Goal: Navigation & Orientation: Find specific page/section

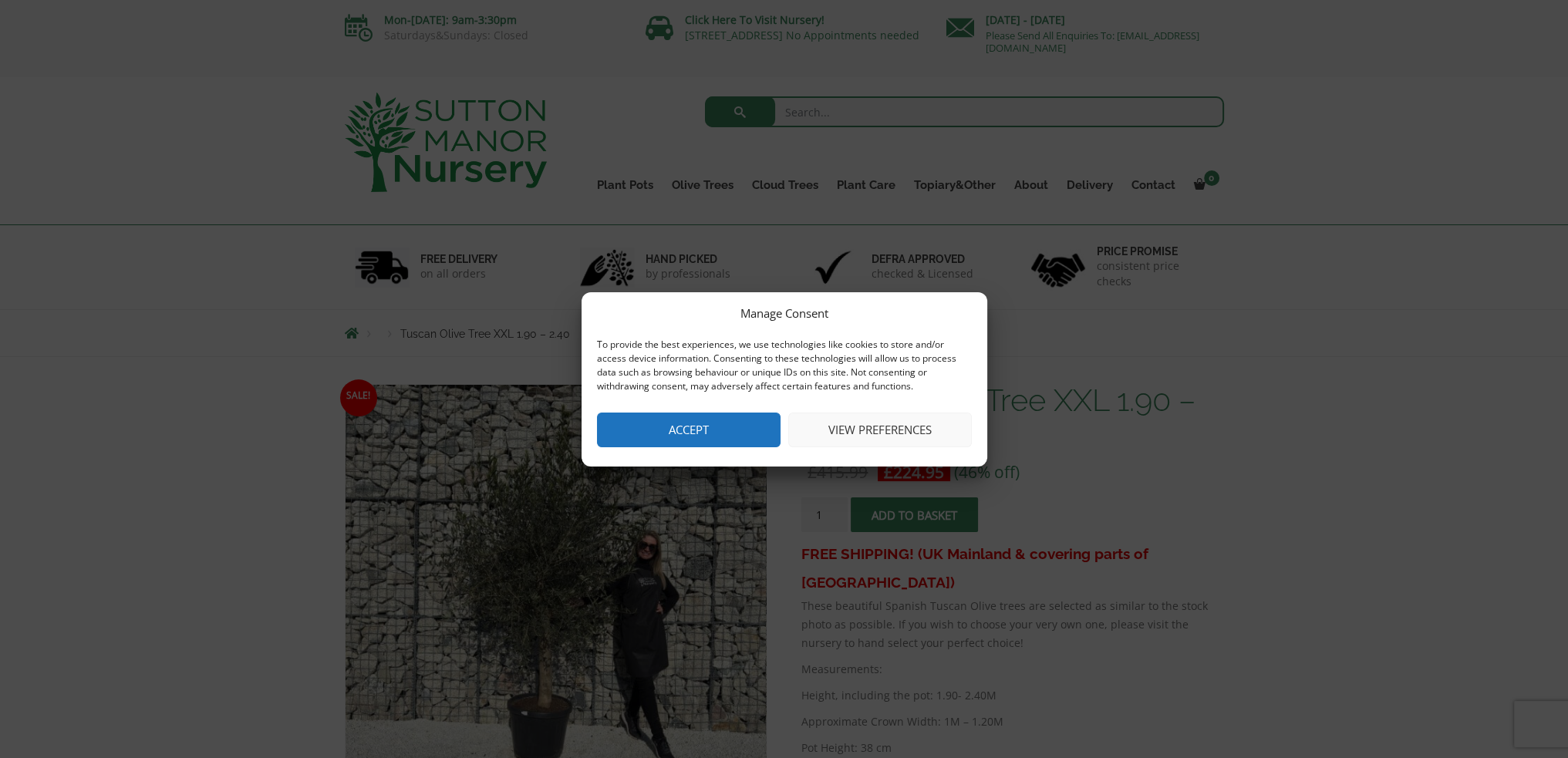
click at [714, 426] on button "Accept" at bounding box center [689, 430] width 184 height 35
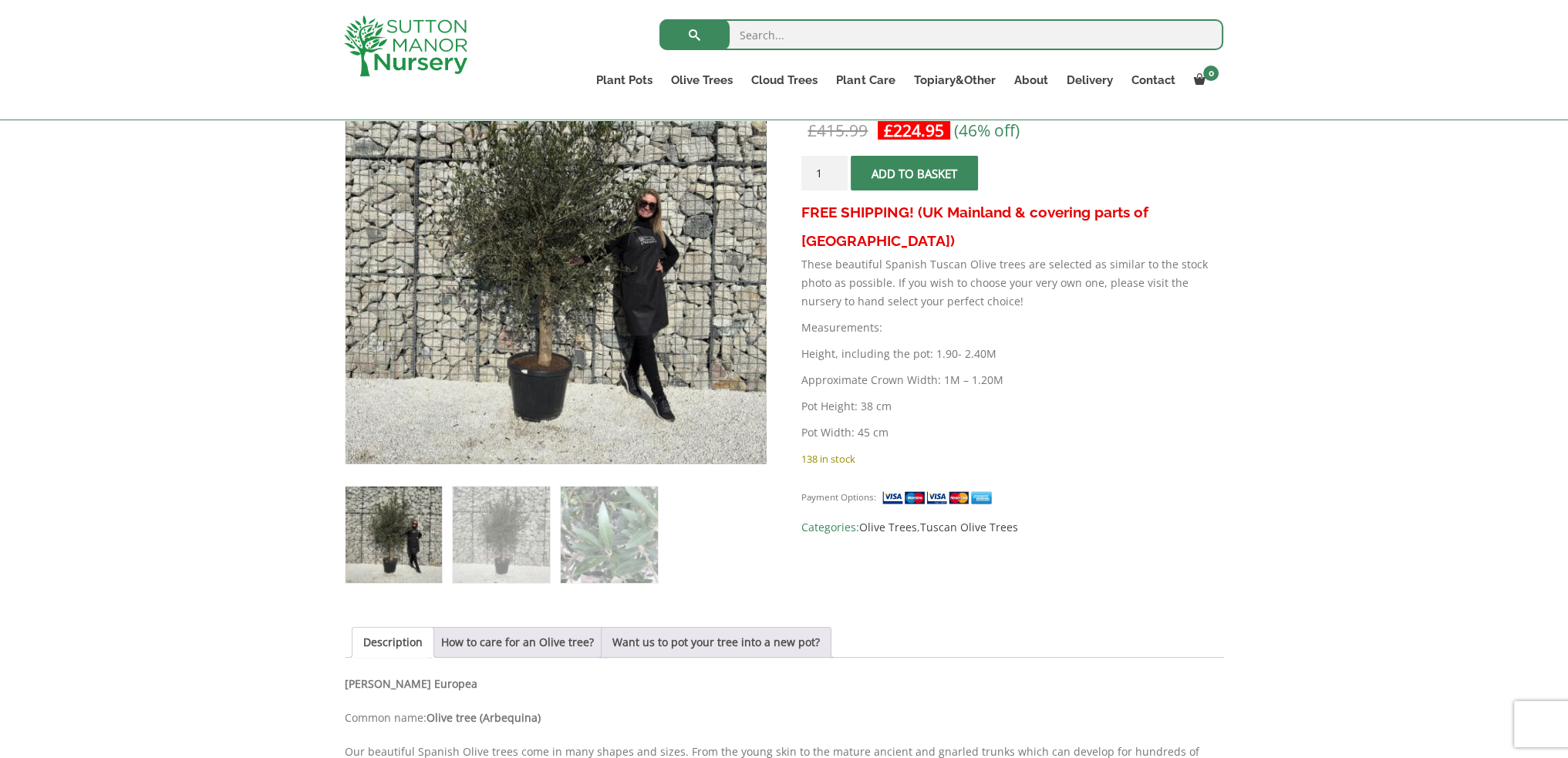
scroll to position [232, 0]
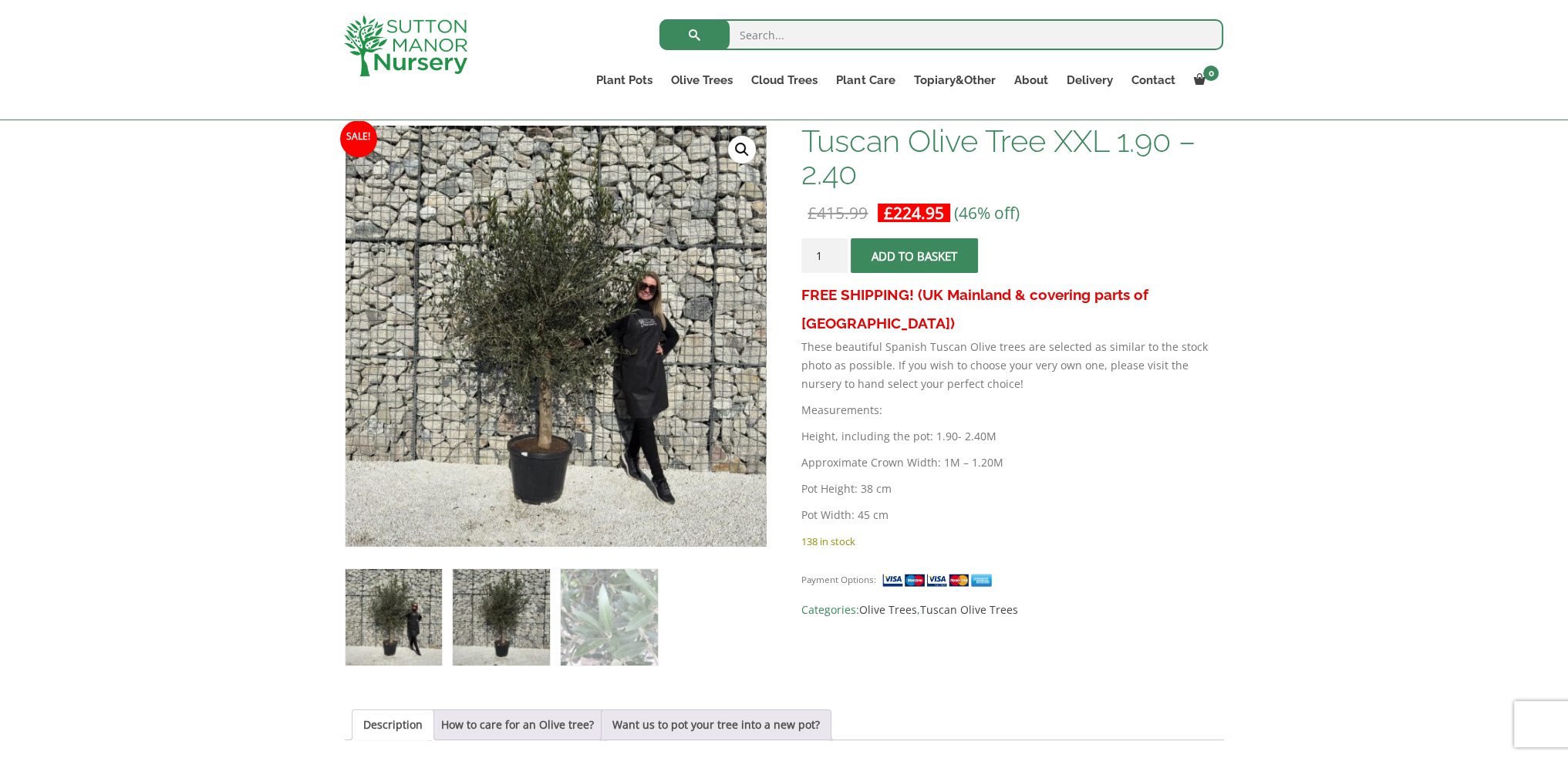
click at [488, 621] on img at bounding box center [500, 617] width 96 height 96
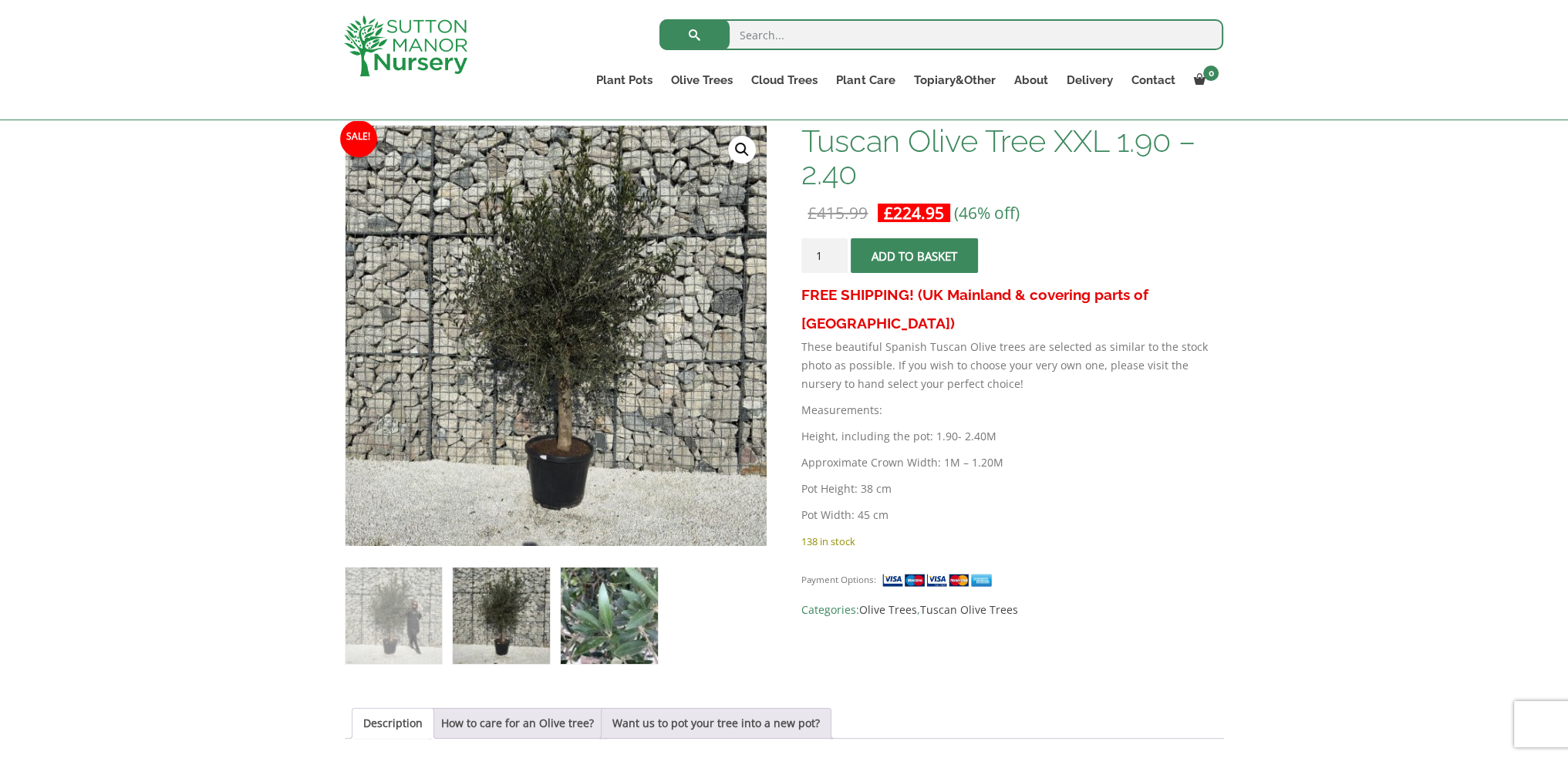
click at [595, 622] on img at bounding box center [608, 615] width 96 height 96
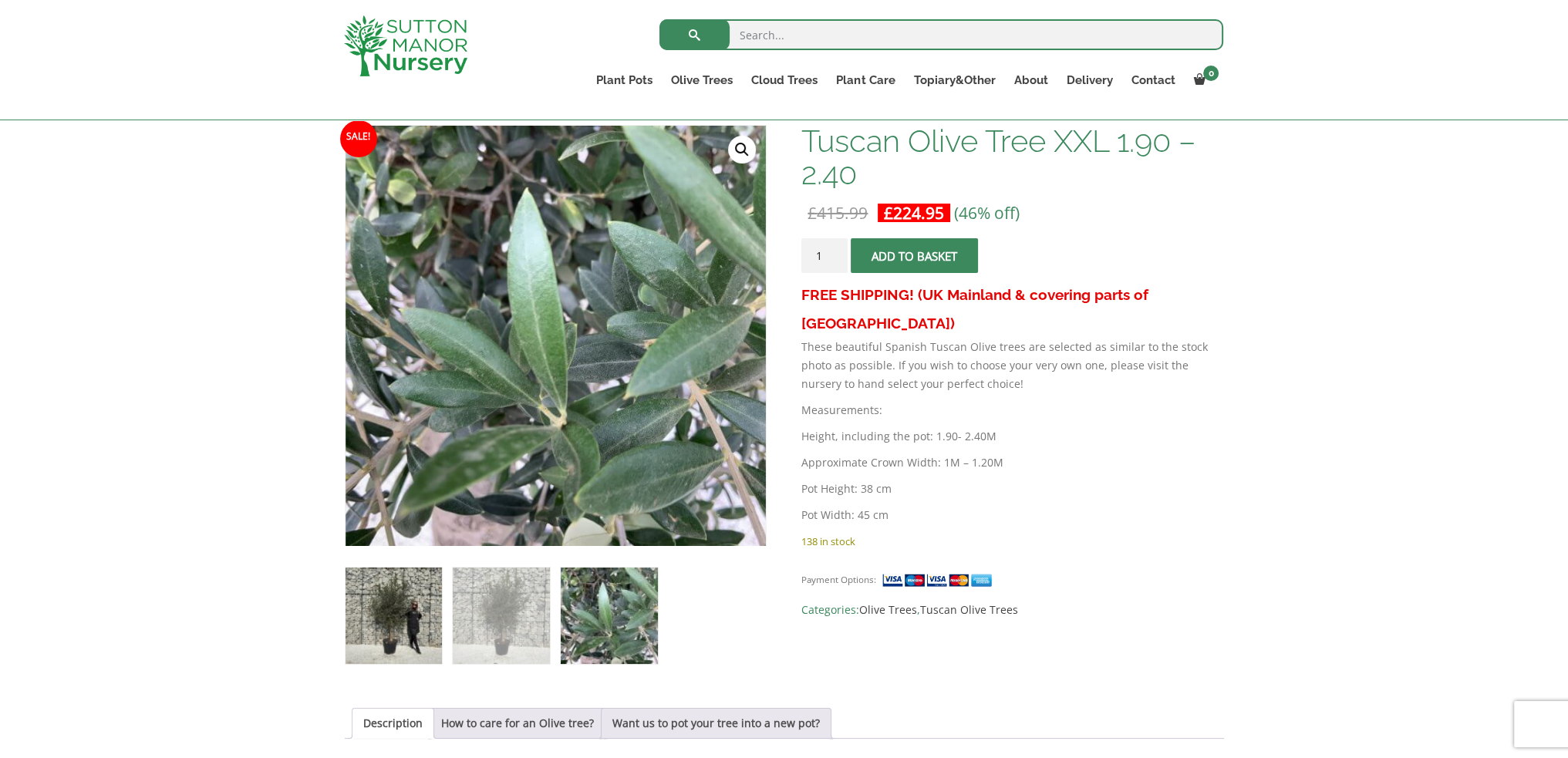
click at [389, 625] on img at bounding box center [393, 615] width 96 height 96
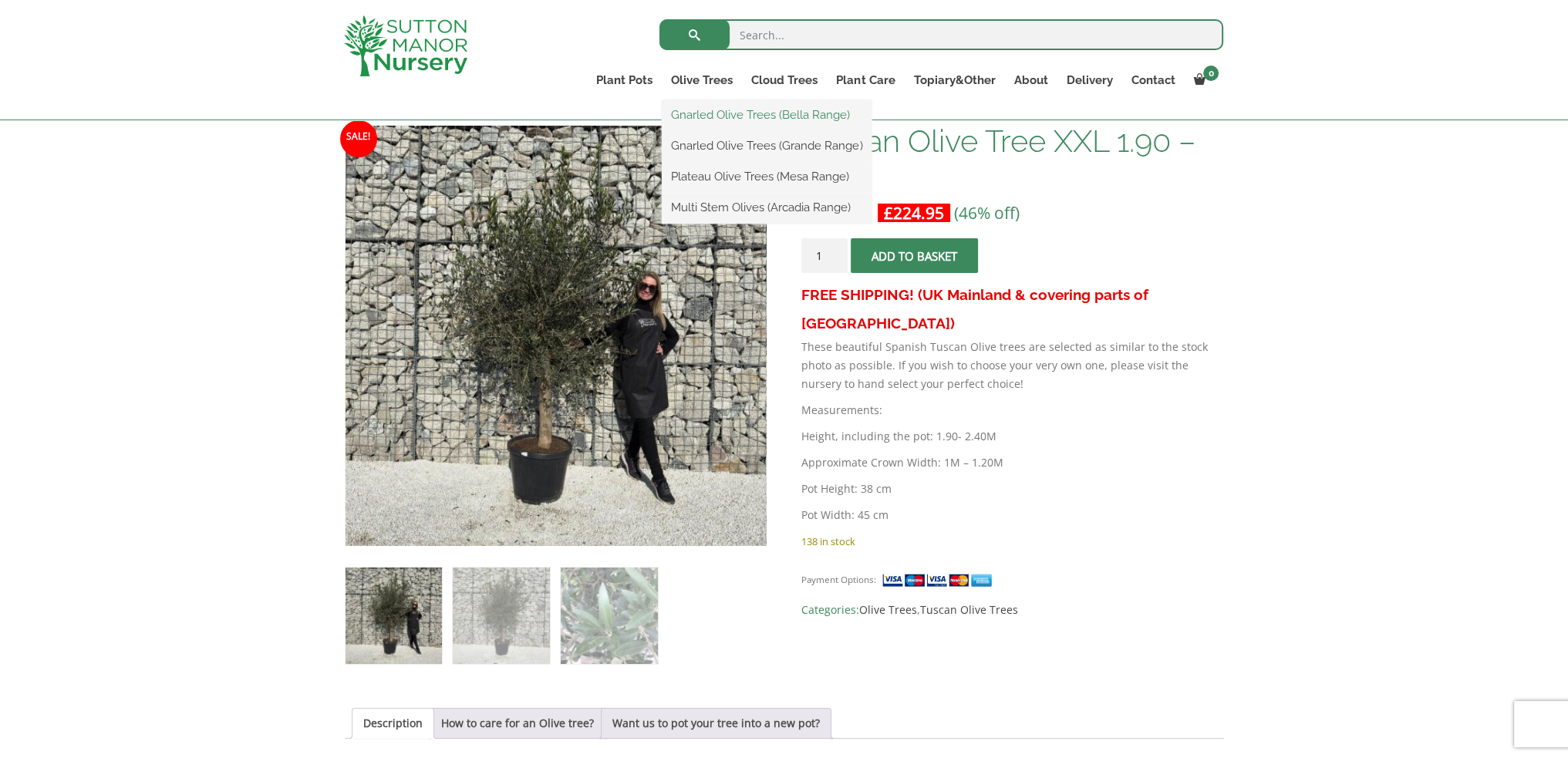
click at [722, 113] on link "Gnarled Olive Trees (Bella Range)" at bounding box center [767, 114] width 210 height 23
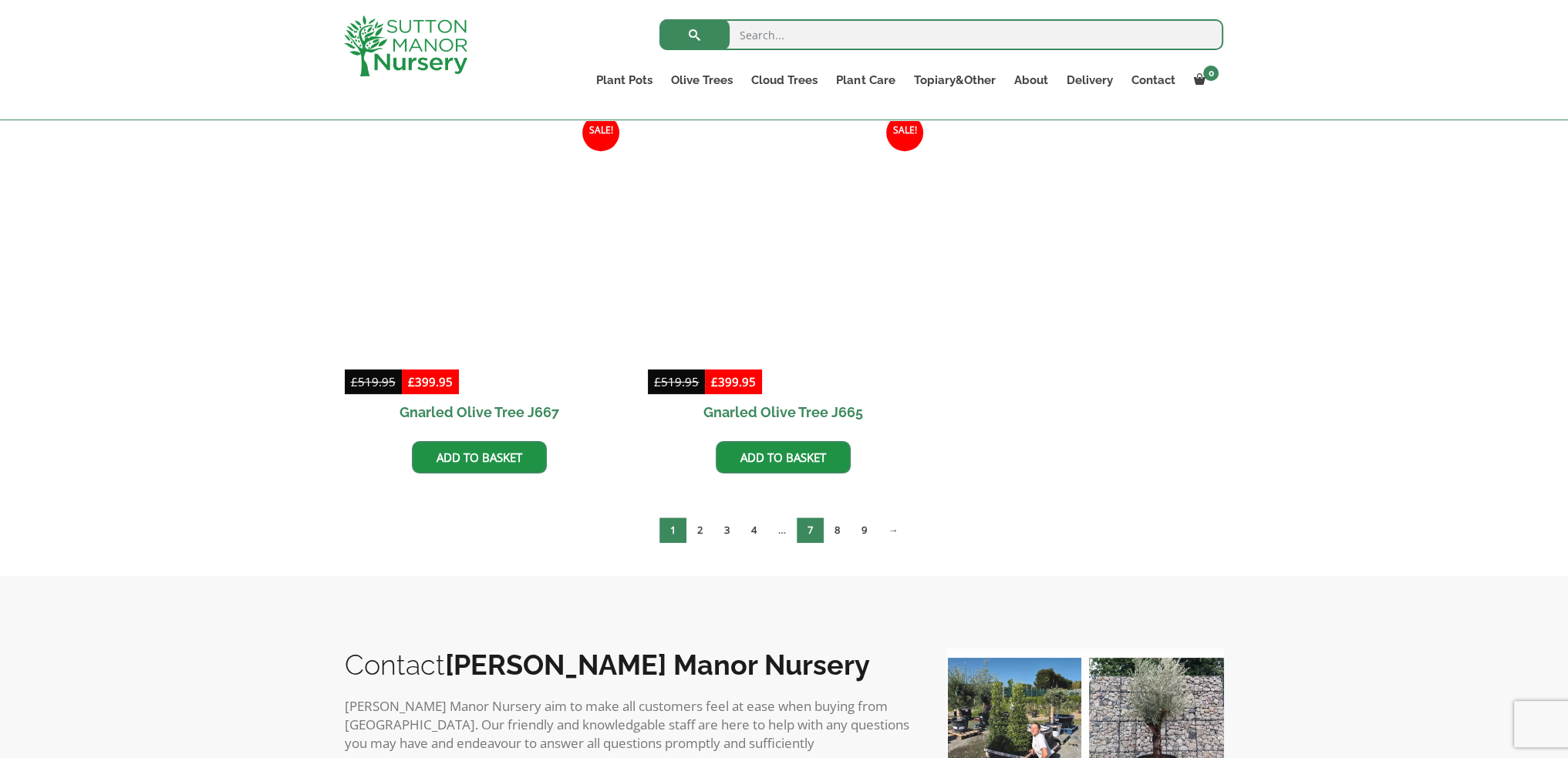
scroll to position [1234, 0]
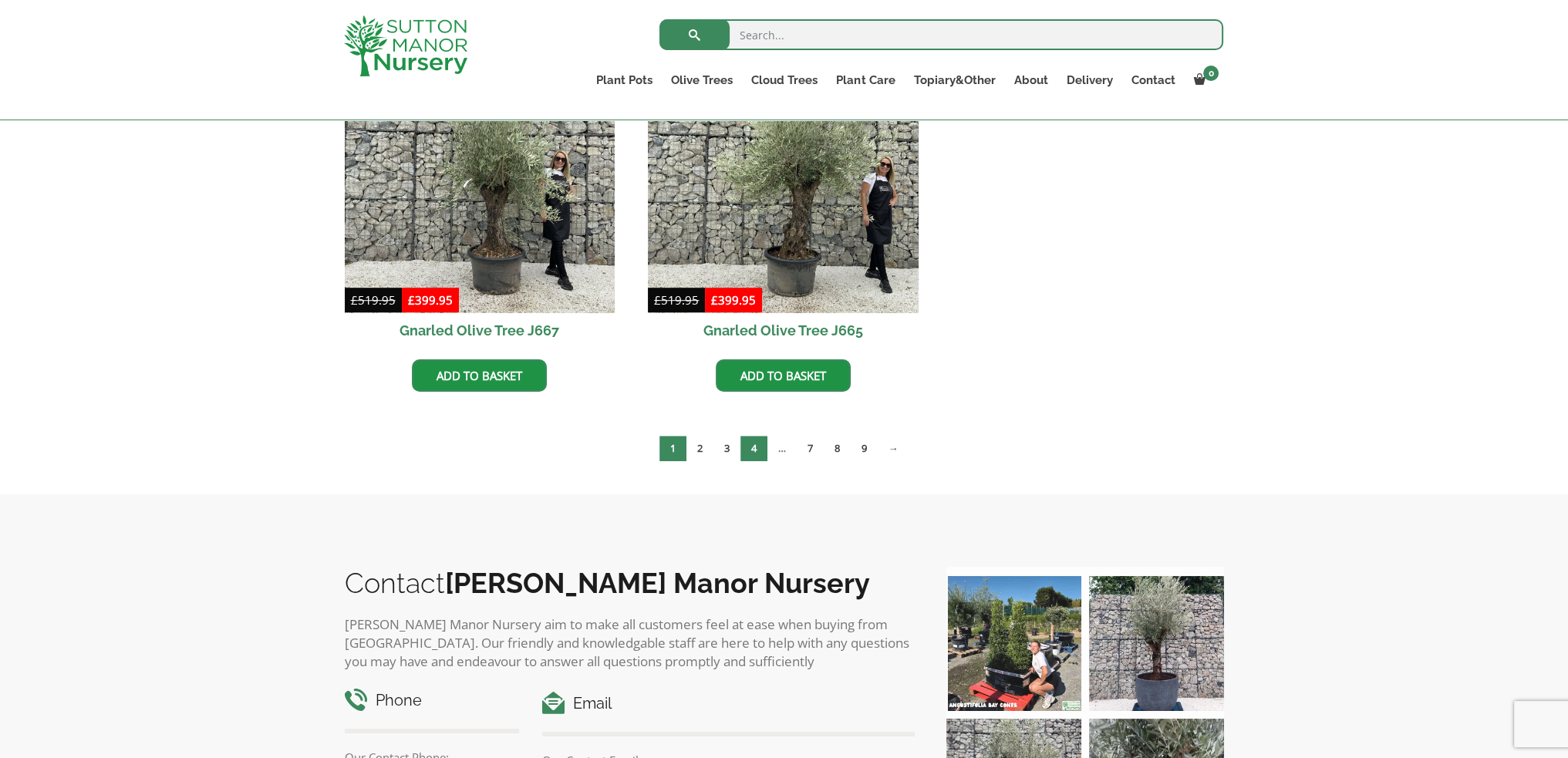
click at [755, 443] on link "4" at bounding box center [754, 448] width 27 height 25
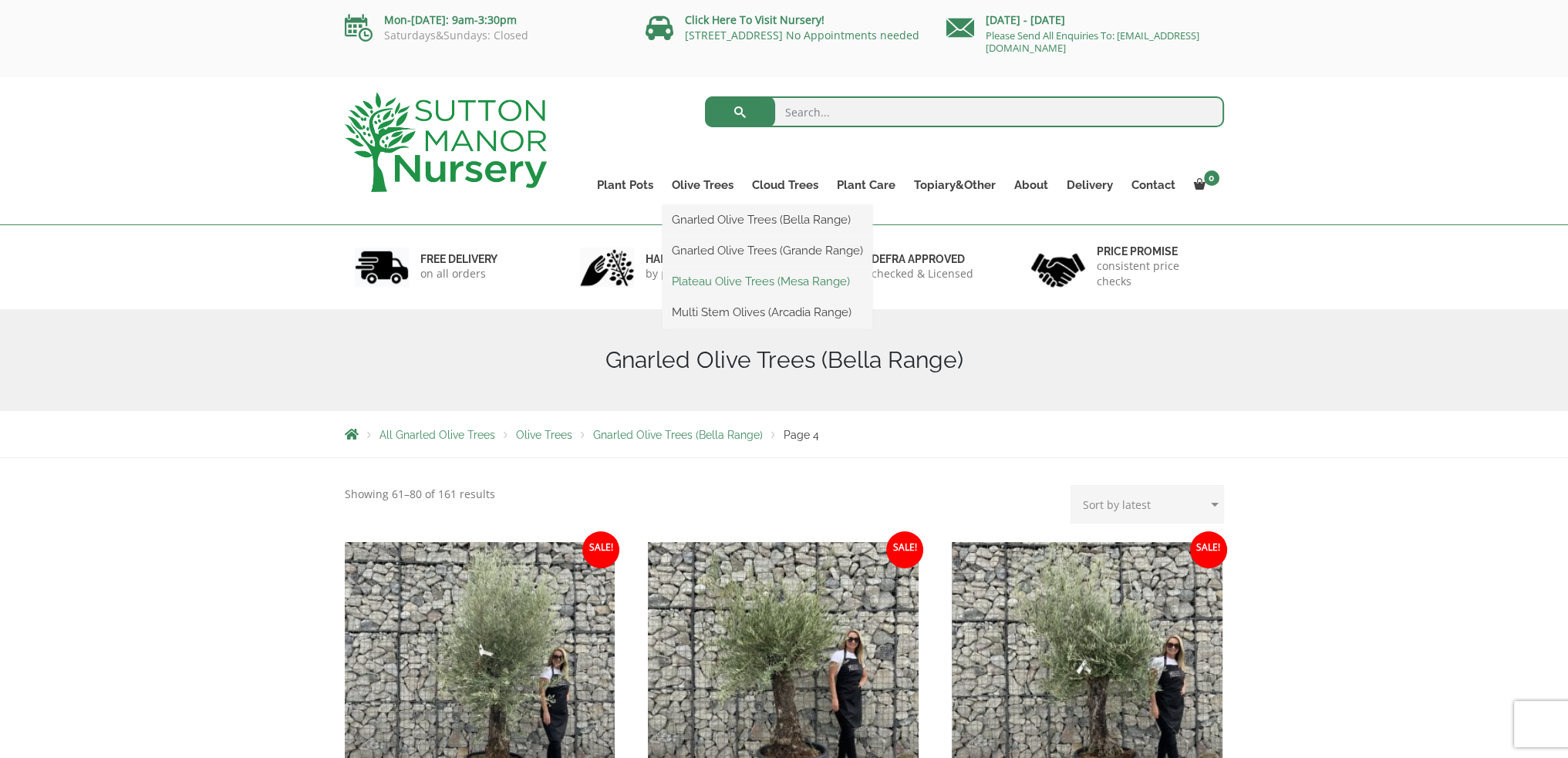
click at [703, 287] on link "Plateau Olive Trees (Mesa Range)" at bounding box center [768, 281] width 210 height 23
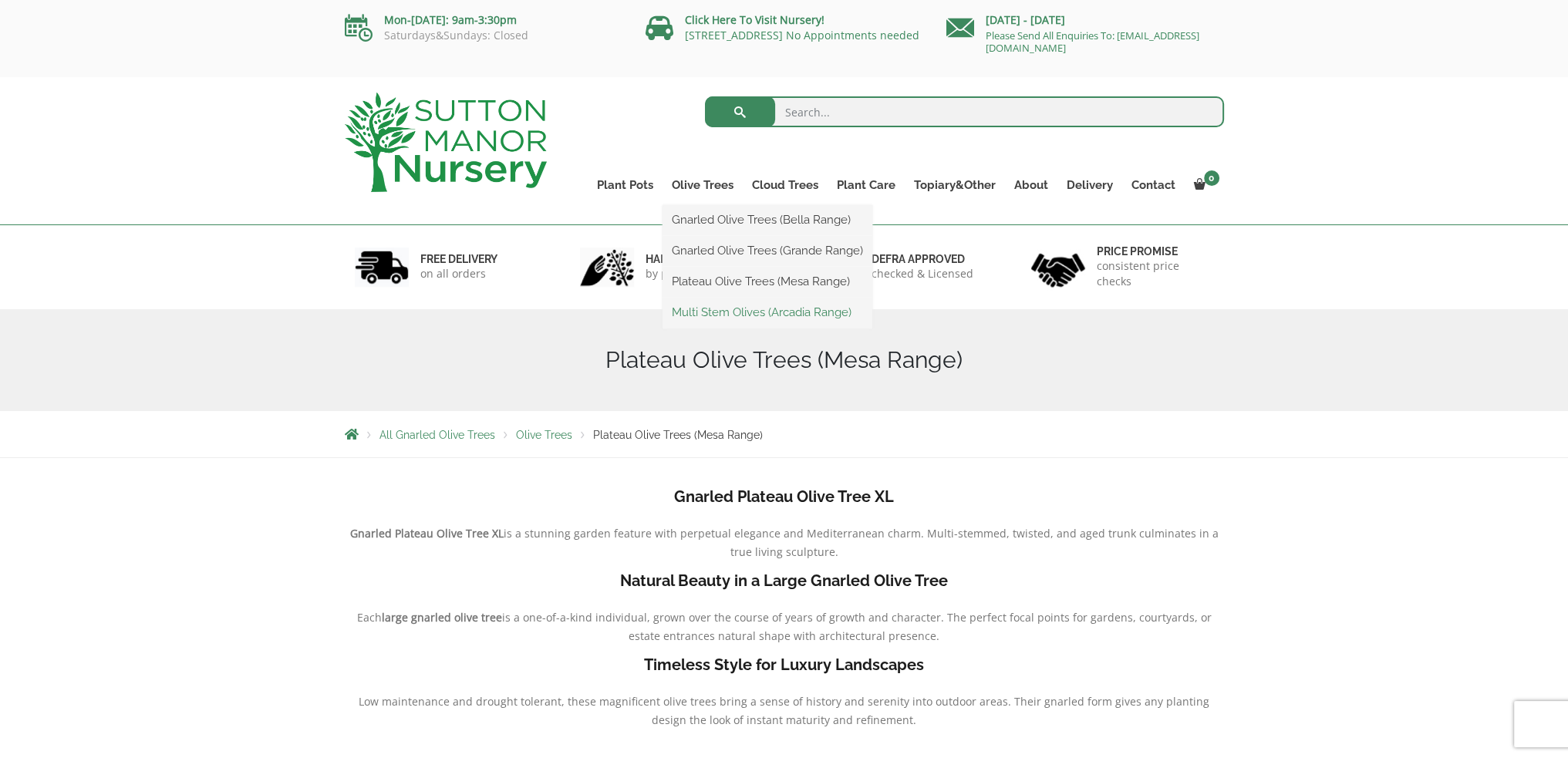
click at [706, 317] on link "Multi Stem Olives (Arcadia Range)" at bounding box center [768, 312] width 210 height 23
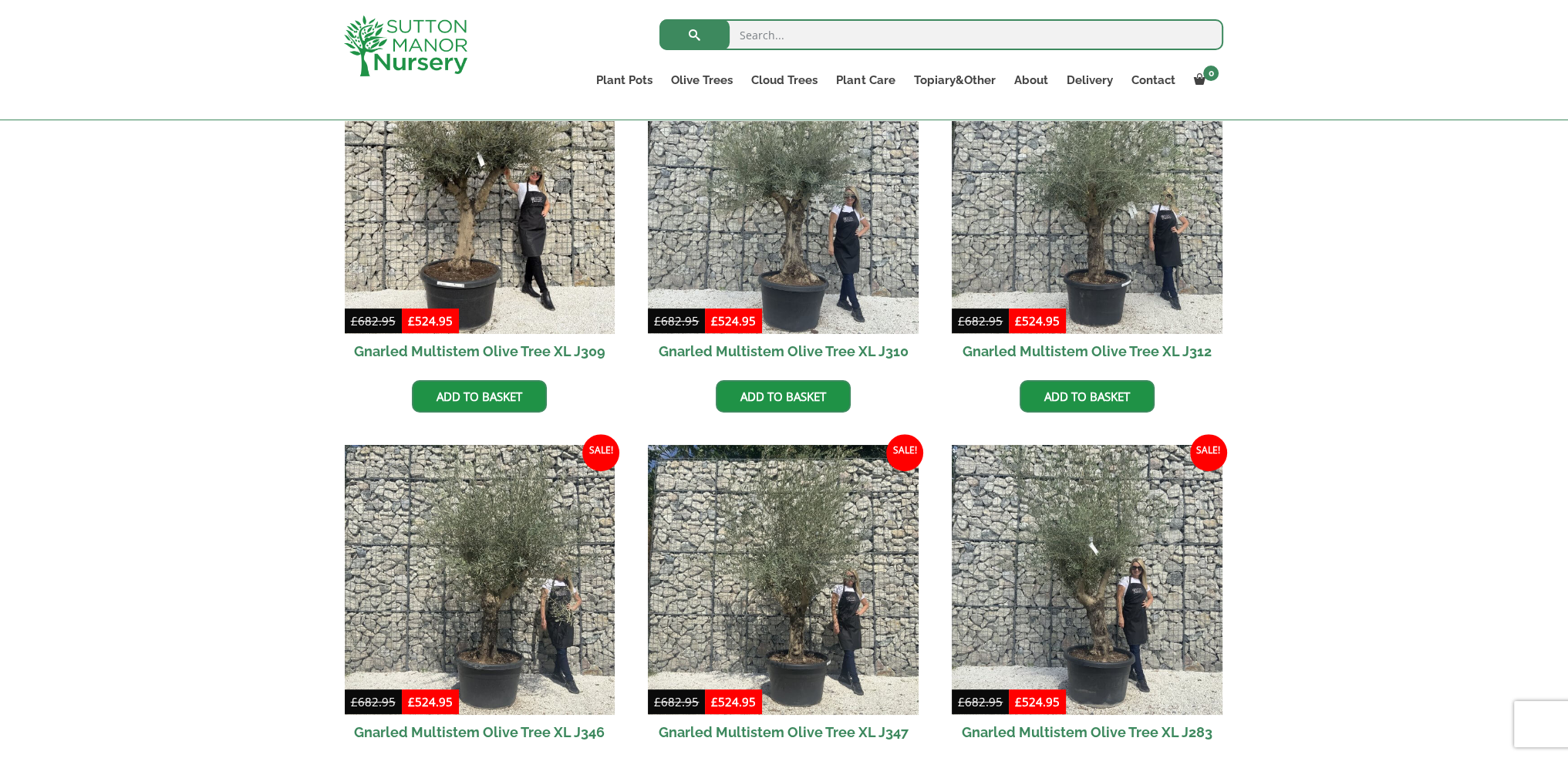
scroll to position [848, 0]
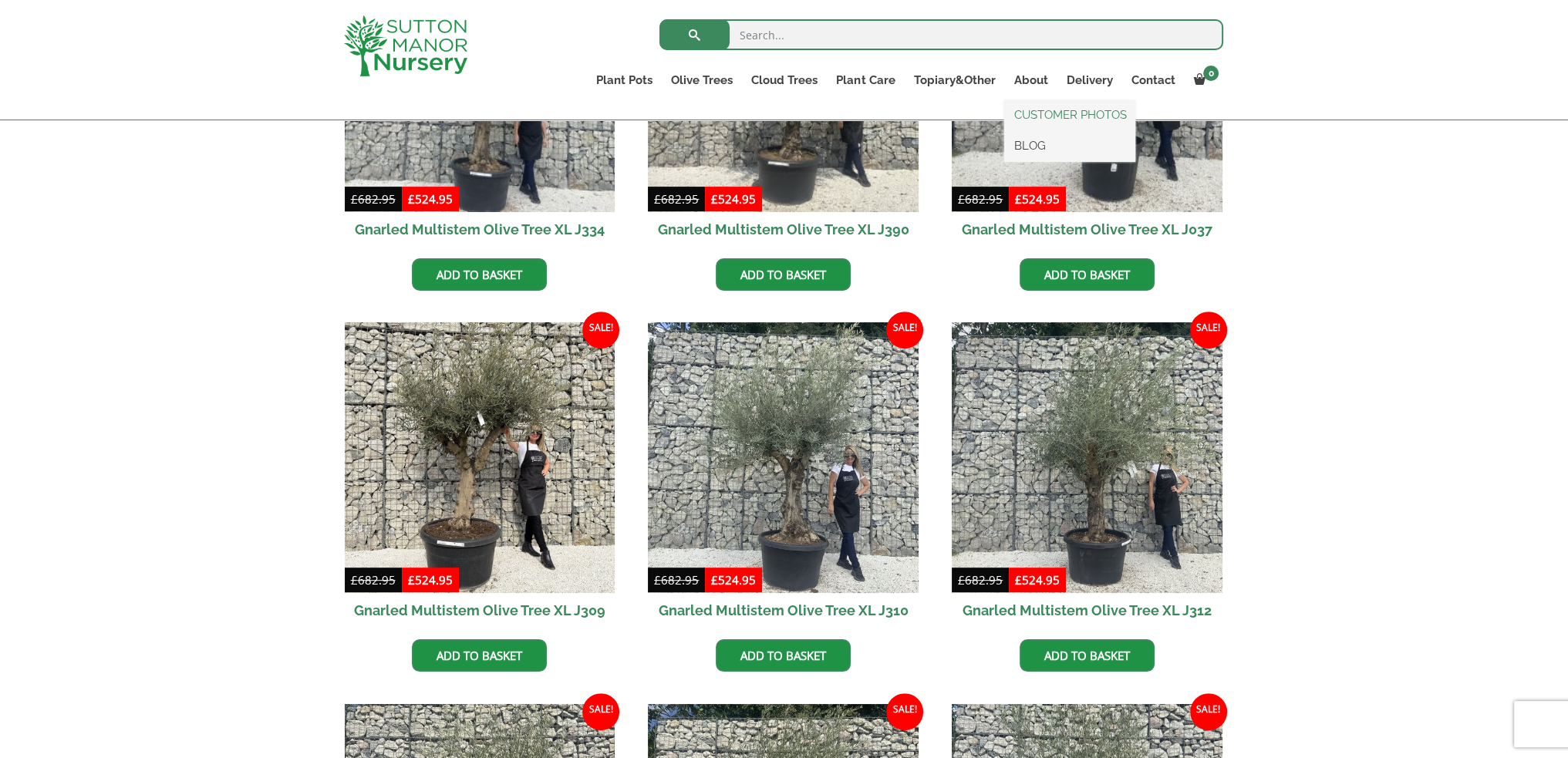
click at [1055, 112] on link "CUSTOMER PHOTOS" at bounding box center [1069, 114] width 131 height 23
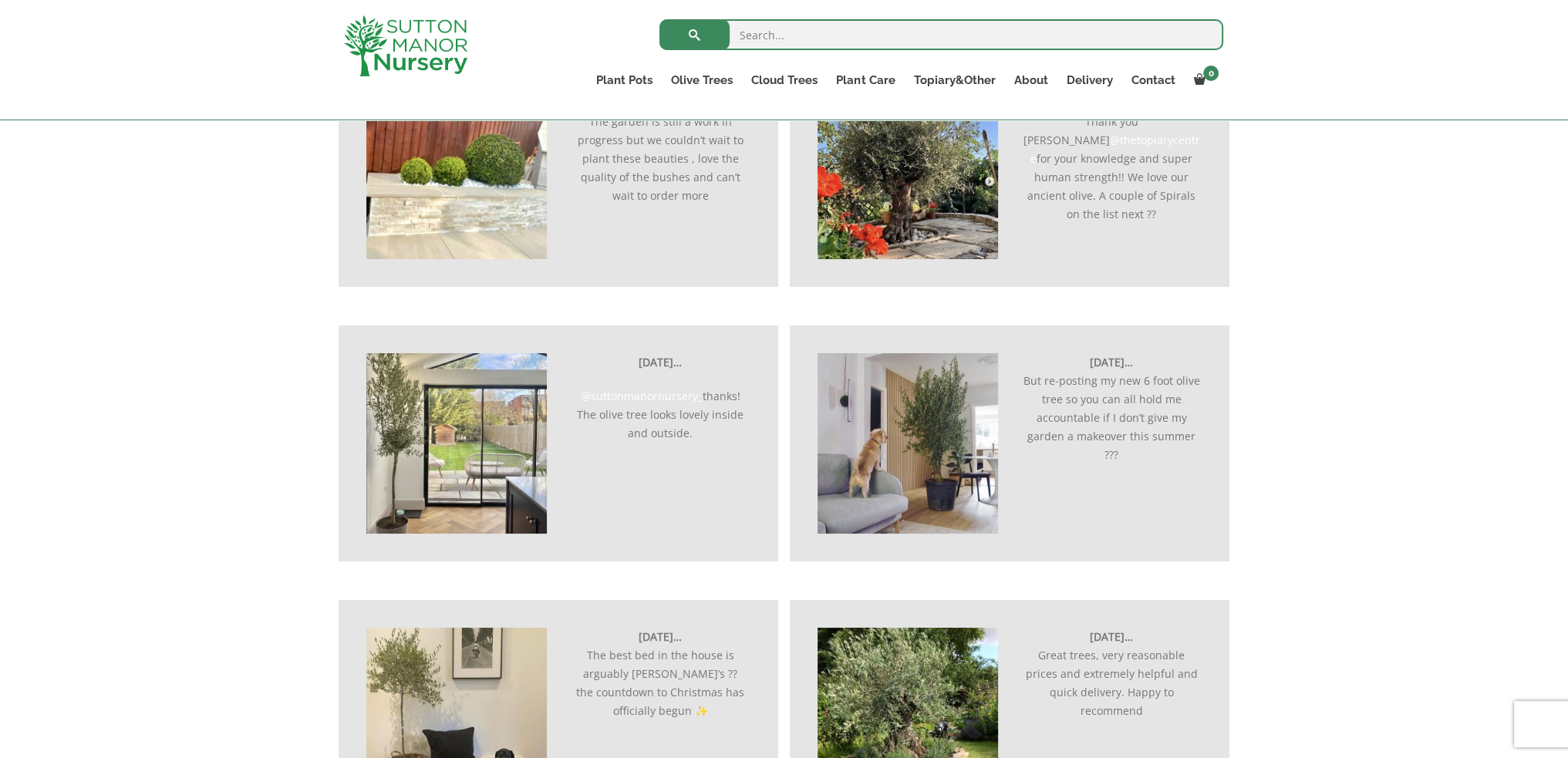
scroll to position [1310, 0]
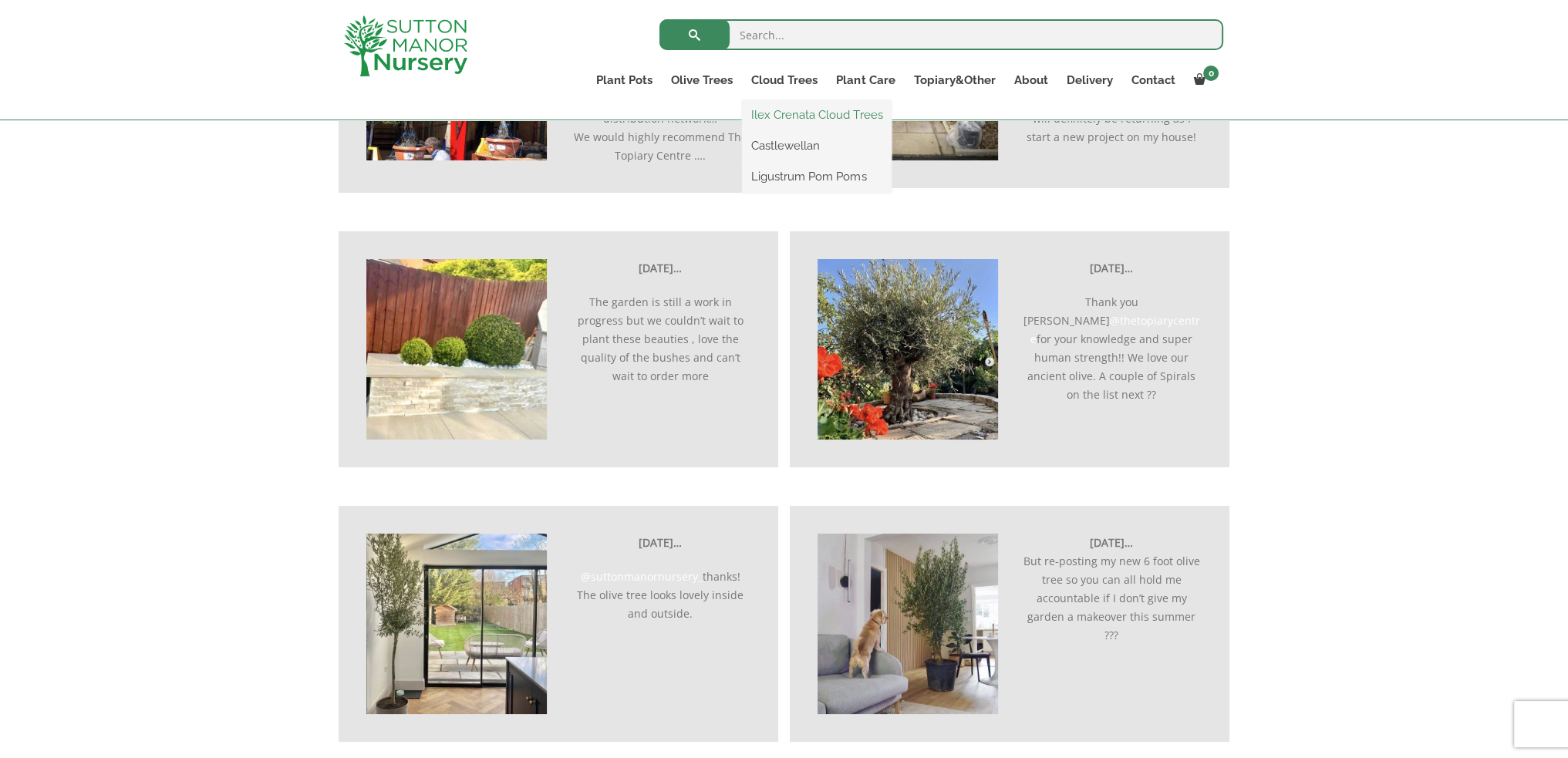
click at [781, 108] on link "Ilex Crenata Cloud Trees" at bounding box center [816, 114] width 149 height 23
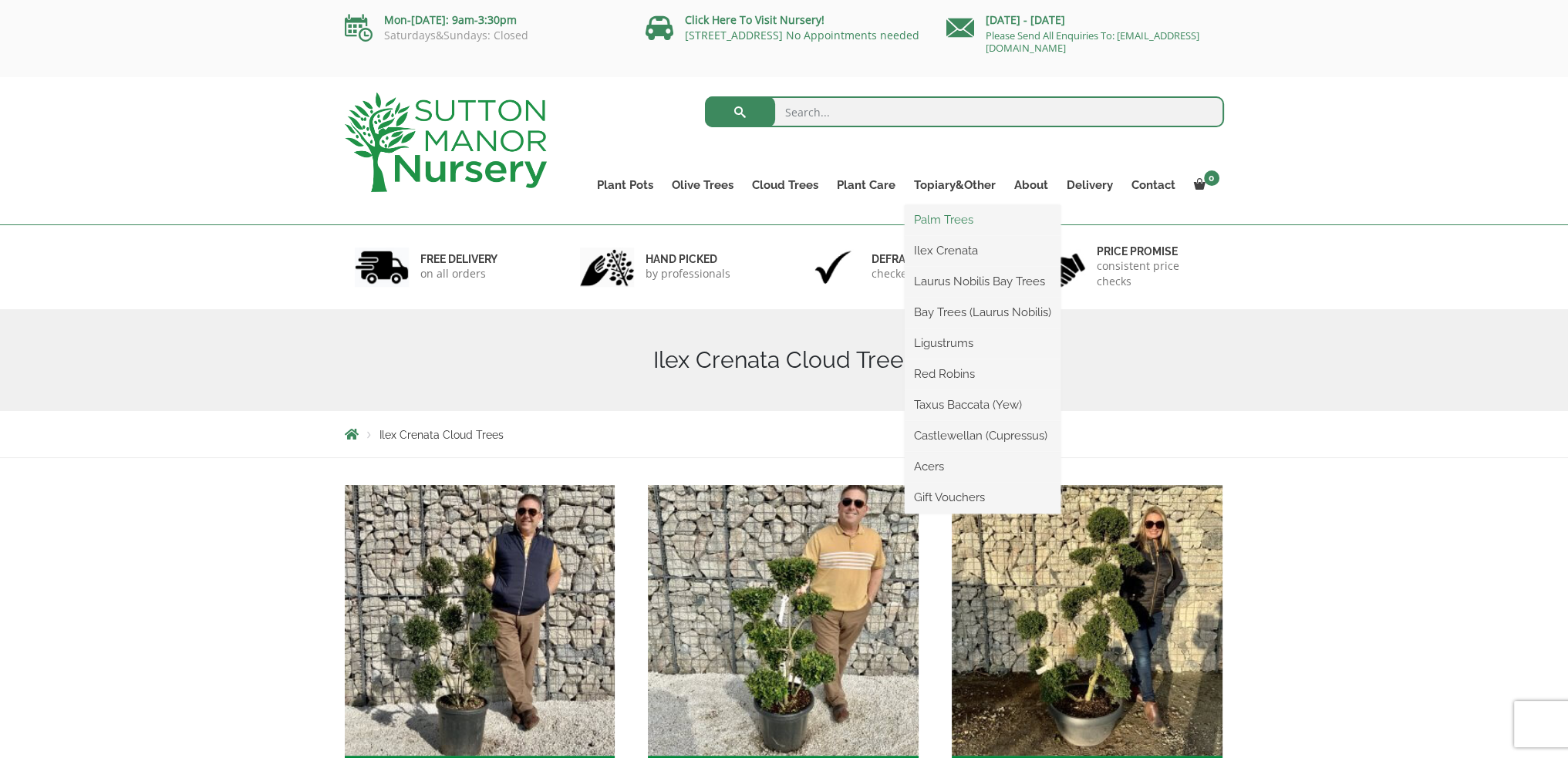
click at [962, 219] on link "Palm Trees" at bounding box center [983, 219] width 156 height 23
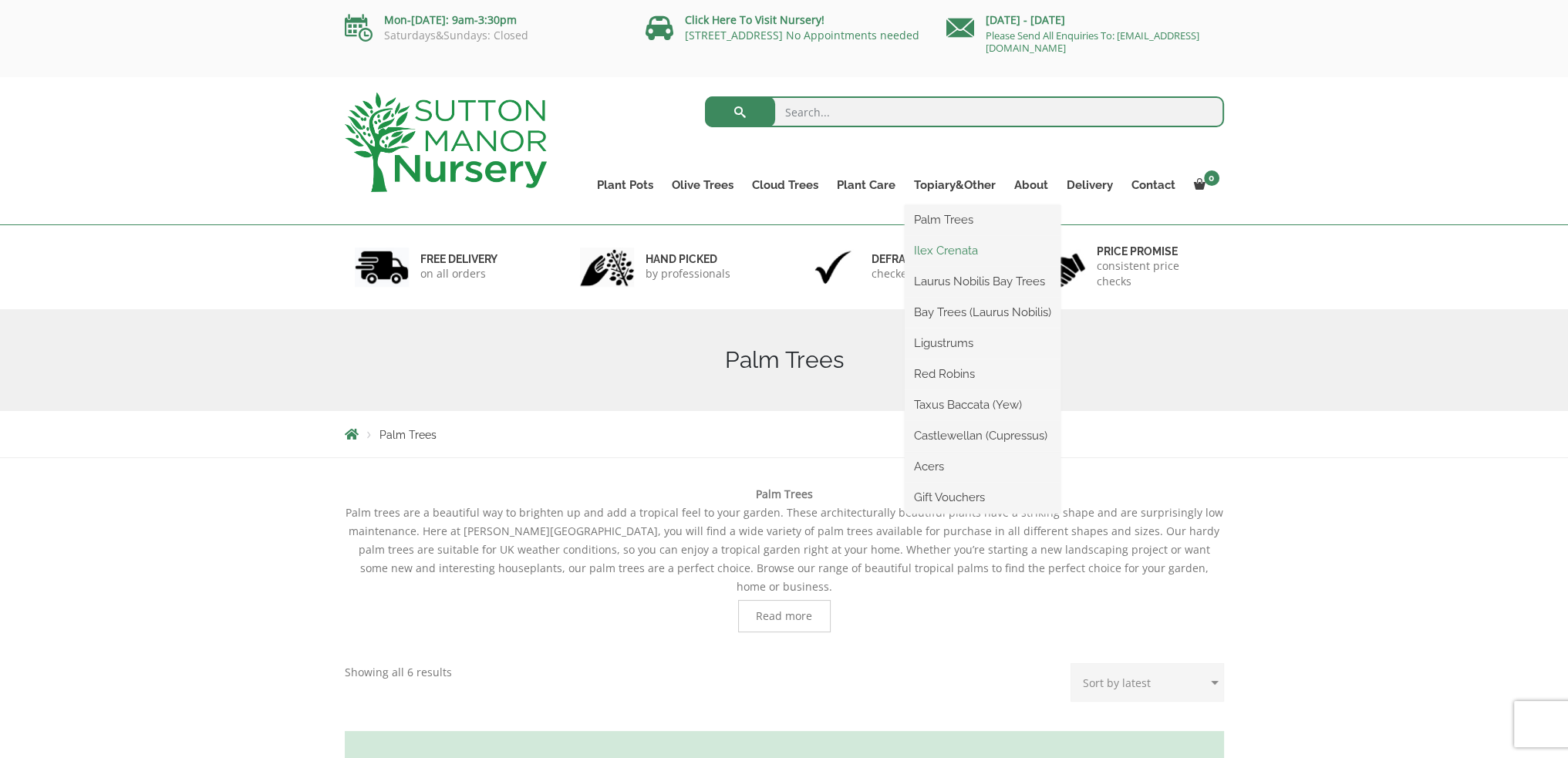
click at [946, 255] on link "Ilex Crenata" at bounding box center [983, 251] width 156 height 23
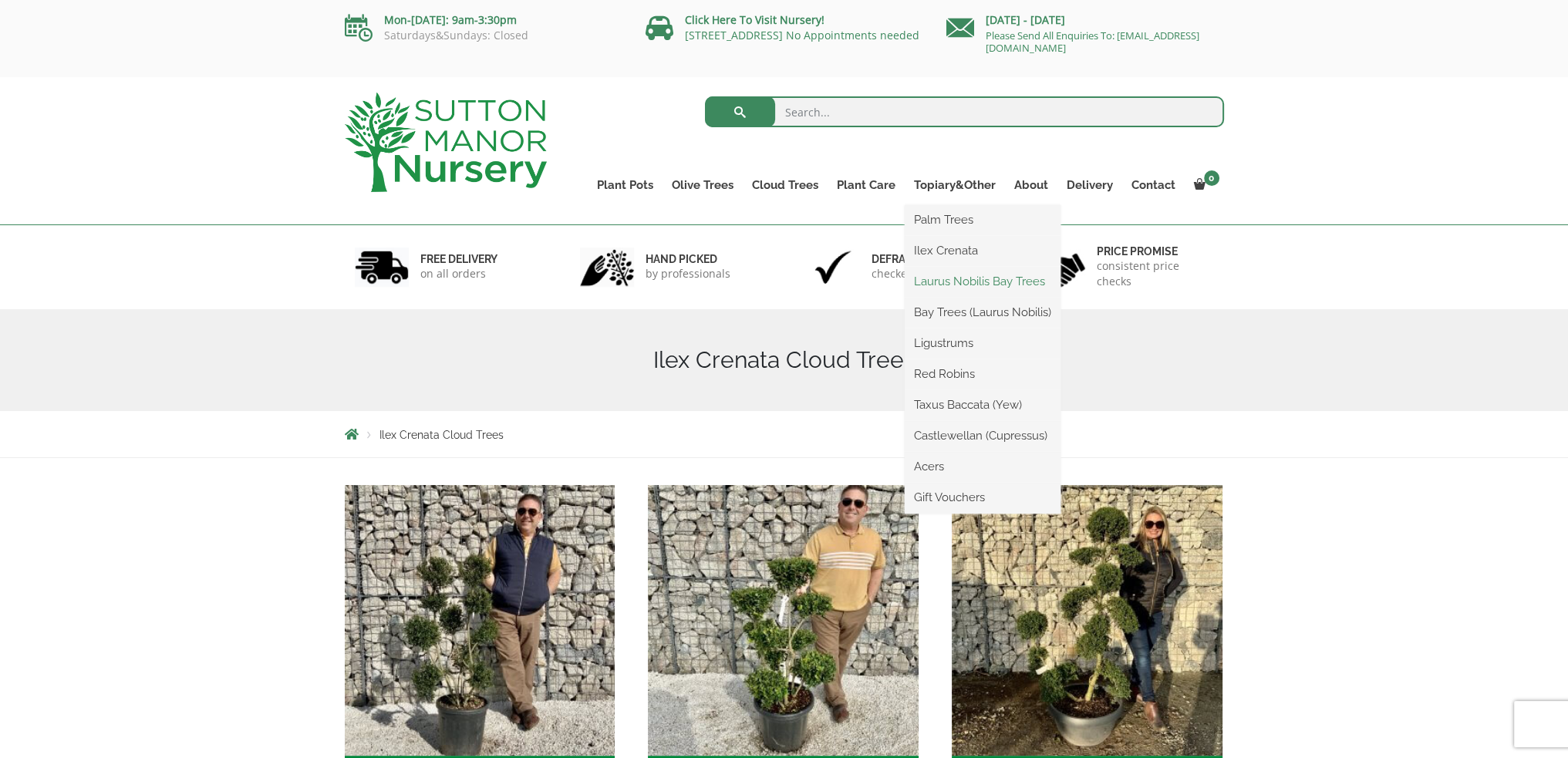
click at [943, 285] on link "Laurus Nobilis Bay Trees" at bounding box center [983, 281] width 156 height 23
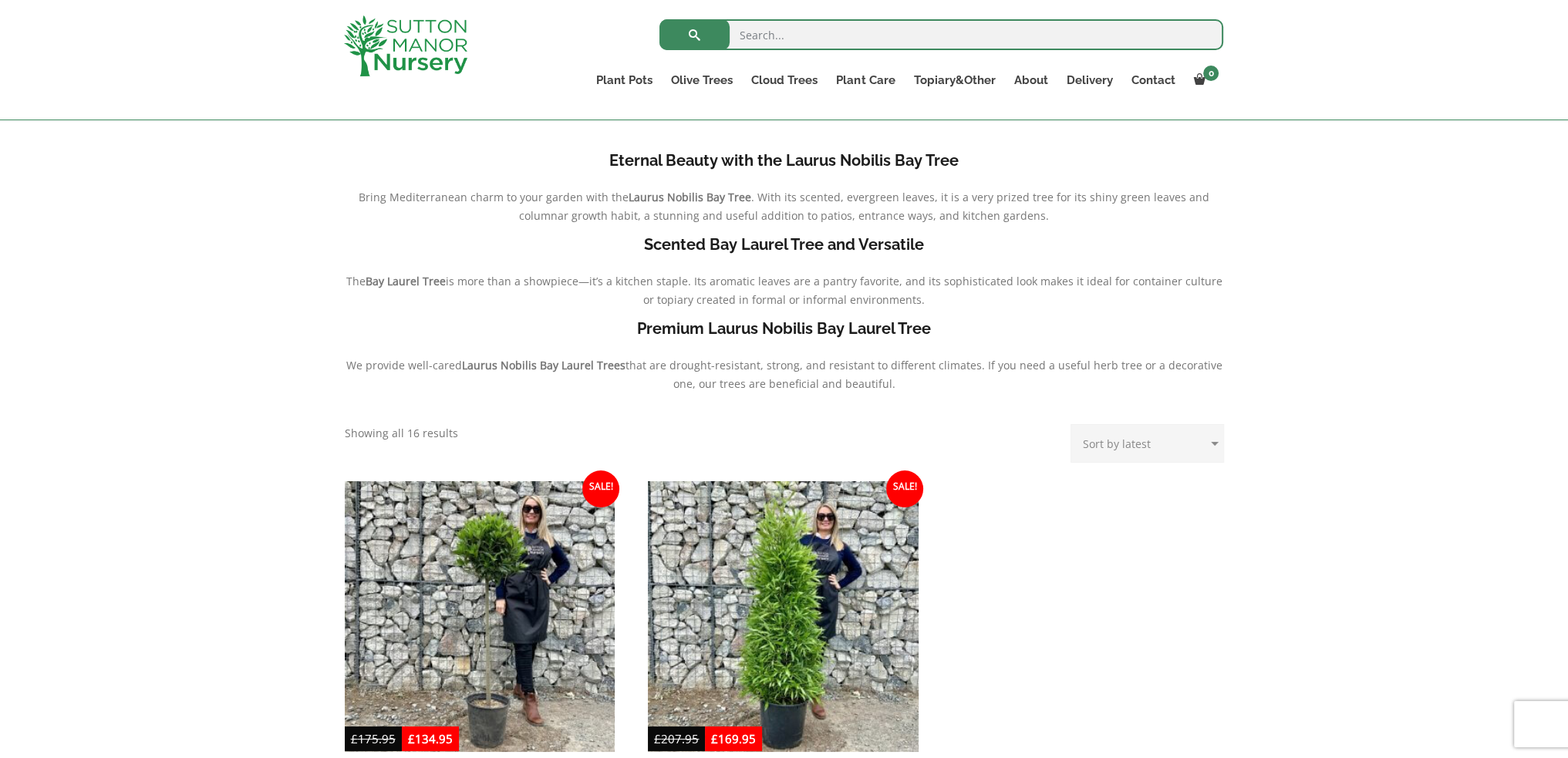
scroll to position [617, 0]
